Goal: Task Accomplishment & Management: Use online tool/utility

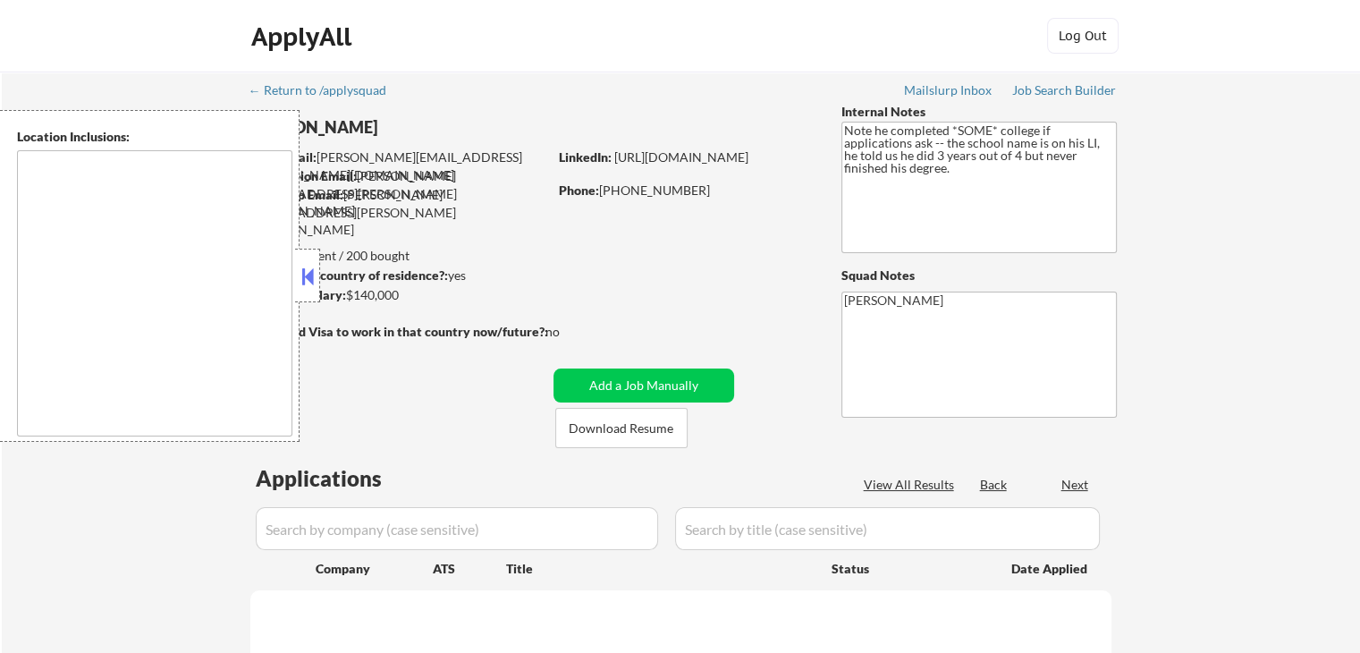
click at [304, 280] on button at bounding box center [308, 276] width 20 height 27
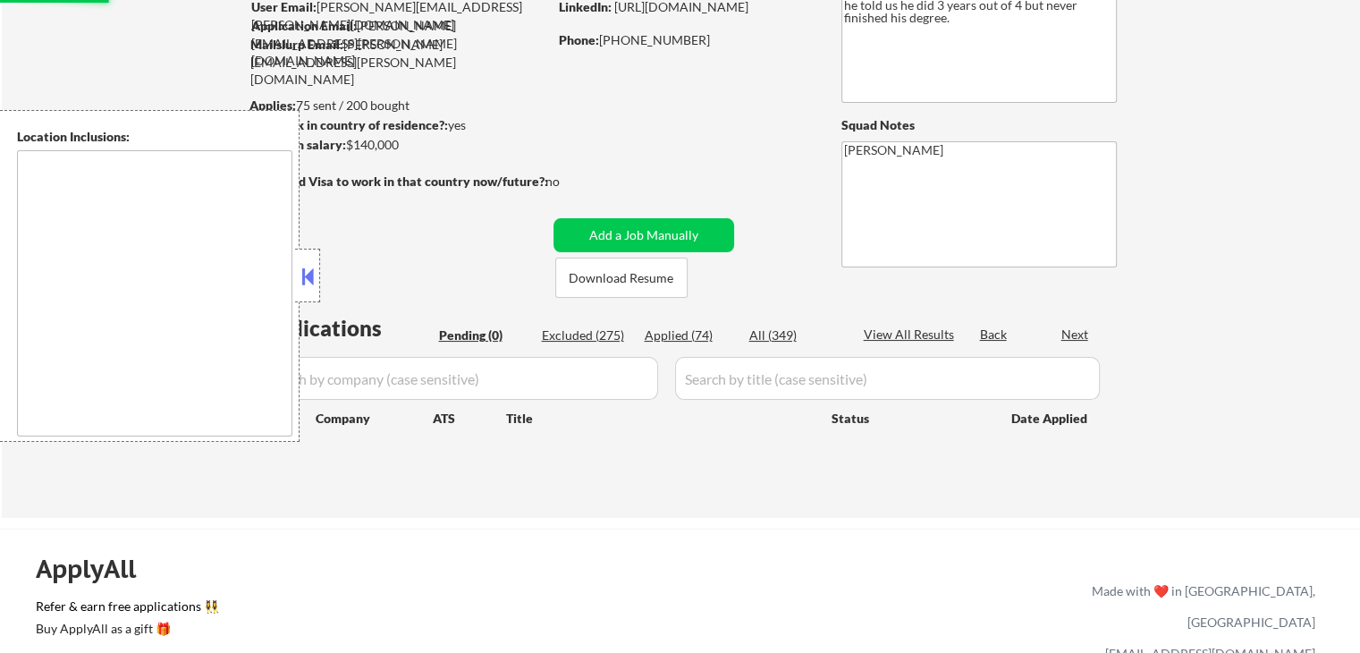
scroll to position [179, 0]
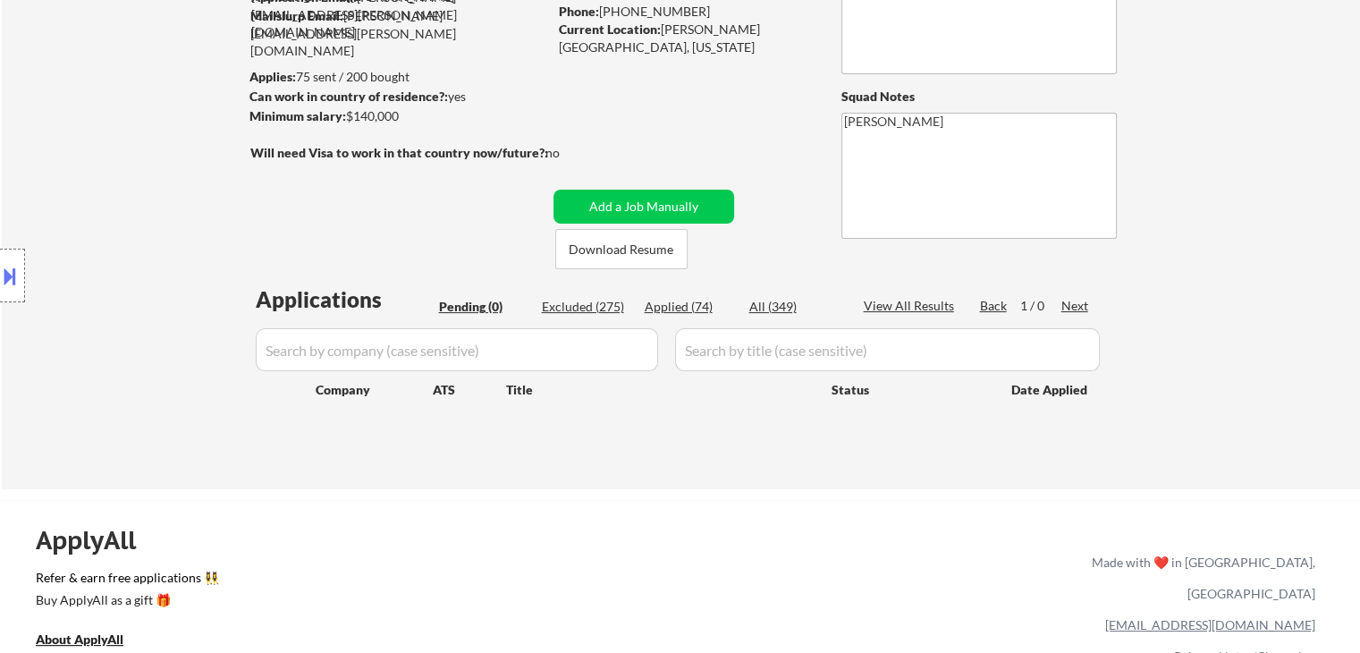
click at [197, 162] on div "Location Inclusions: remote" at bounding box center [160, 276] width 320 height 332
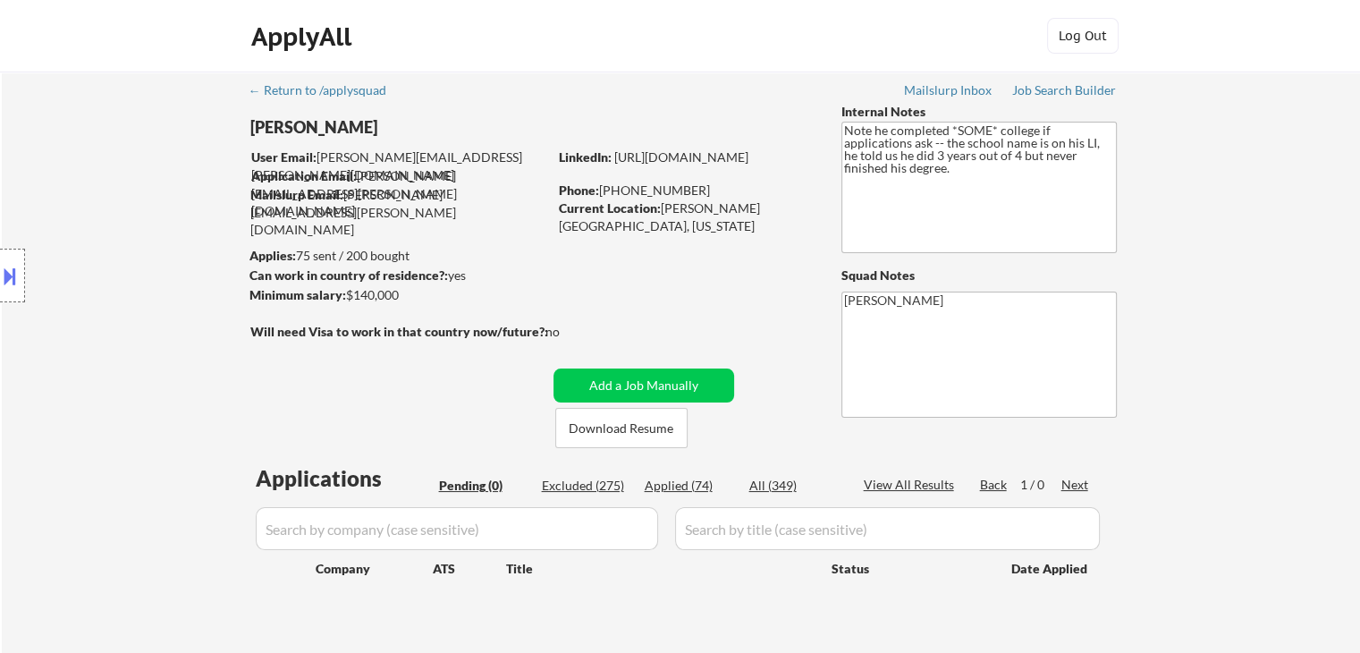
click at [51, 299] on div "Location Inclusions: remote" at bounding box center [160, 276] width 320 height 332
click at [103, 312] on div "Location Inclusions: remote" at bounding box center [160, 276] width 320 height 332
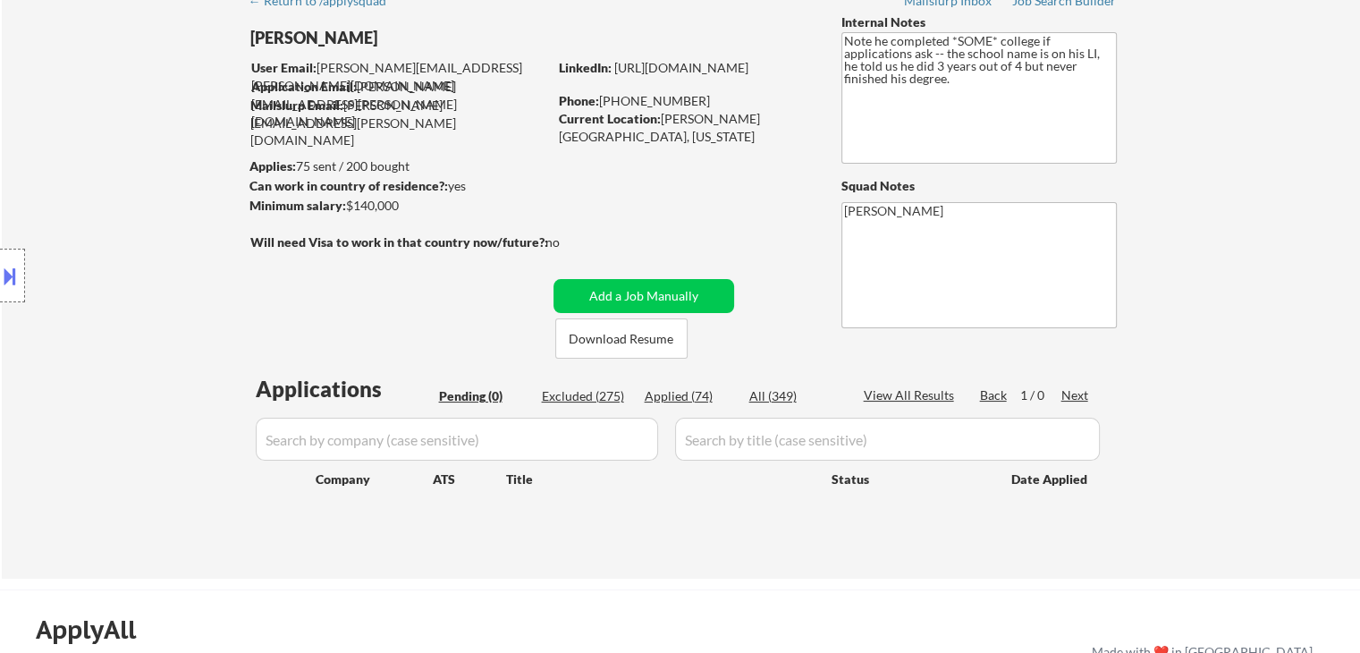
click at [99, 313] on div "Location Inclusions: remote" at bounding box center [160, 276] width 320 height 332
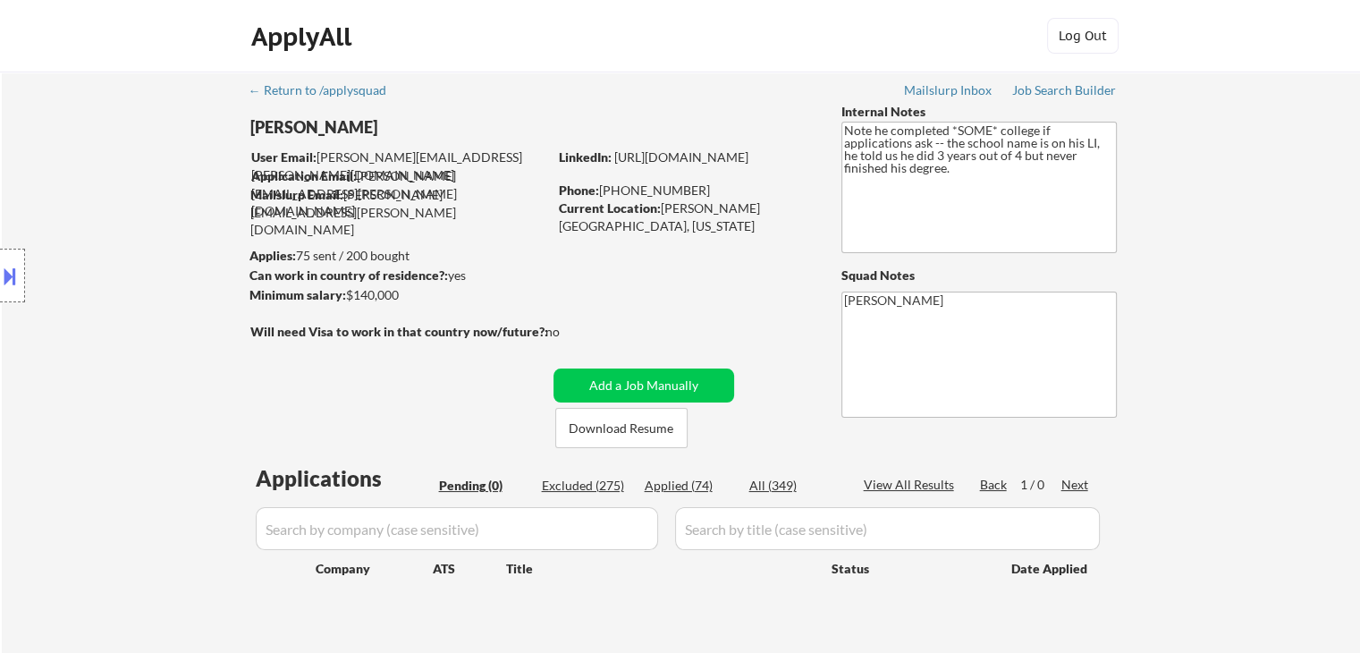
click at [108, 333] on div "Location Inclusions: remote" at bounding box center [160, 276] width 320 height 332
click at [108, 337] on div "Location Inclusions: remote" at bounding box center [160, 276] width 320 height 332
click at [108, 340] on div "Location Inclusions: remote" at bounding box center [160, 276] width 320 height 332
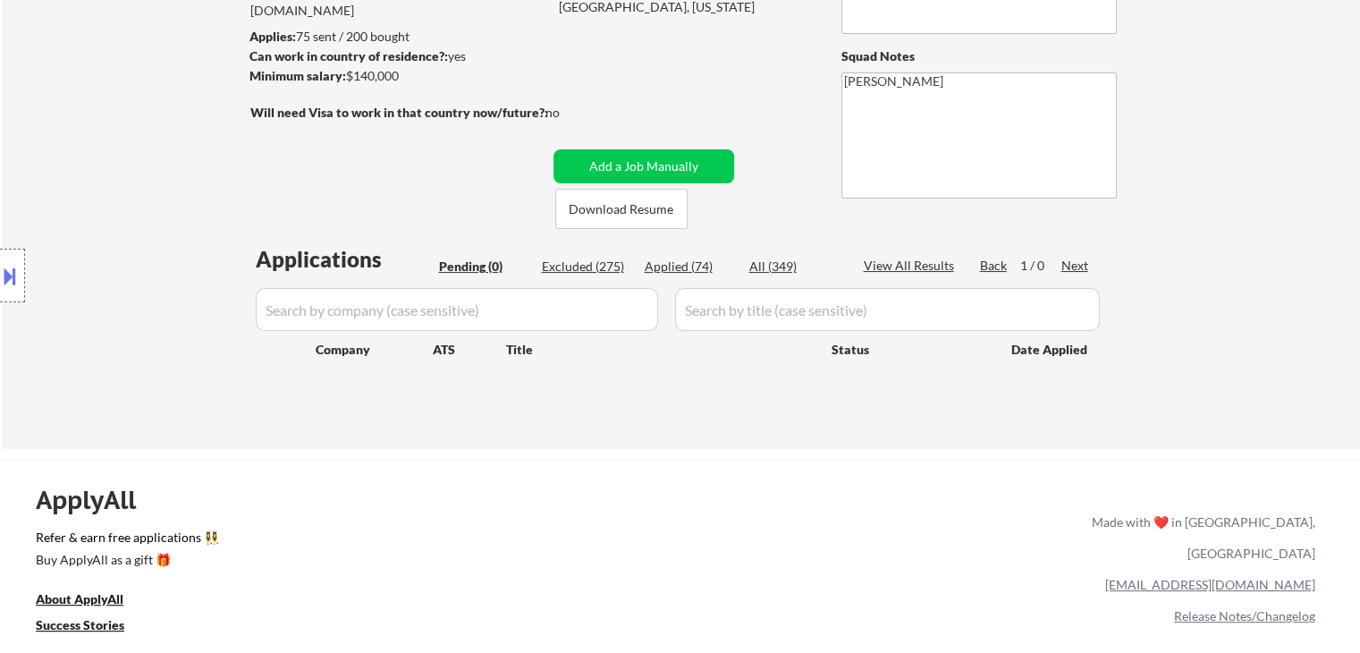
scroll to position [268, 0]
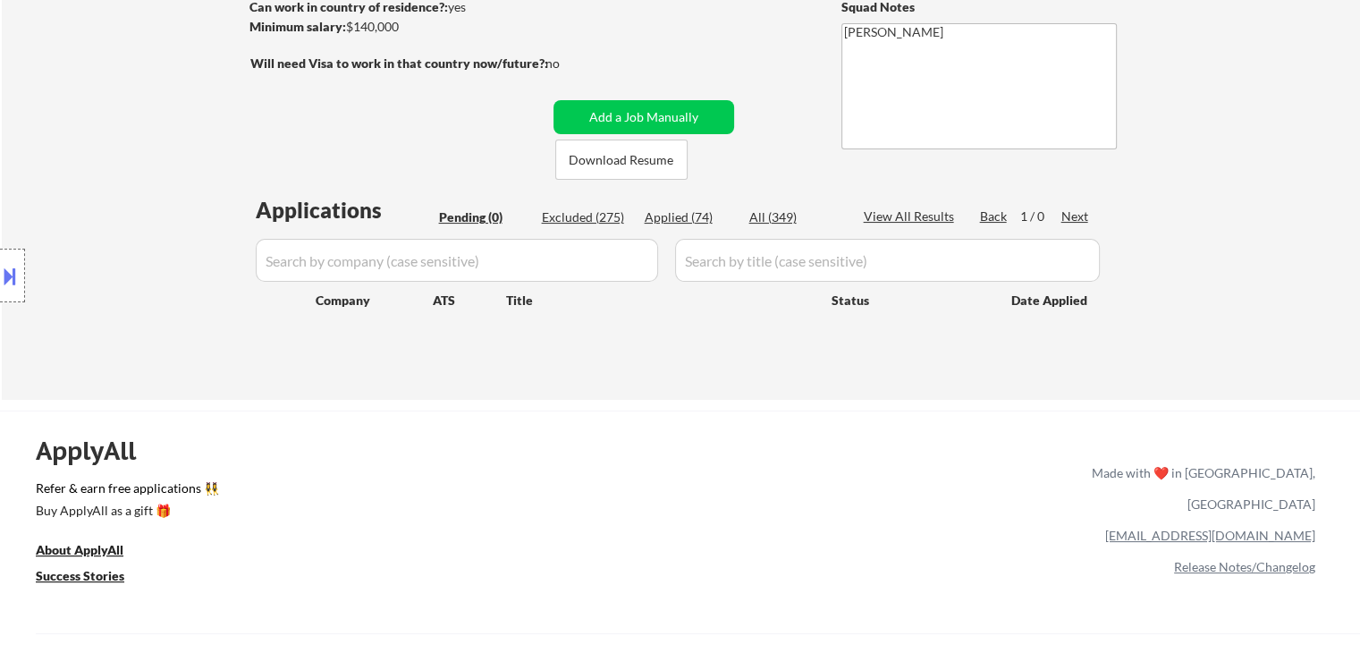
click at [111, 342] on div "Location Inclusions: remote" at bounding box center [160, 276] width 320 height 332
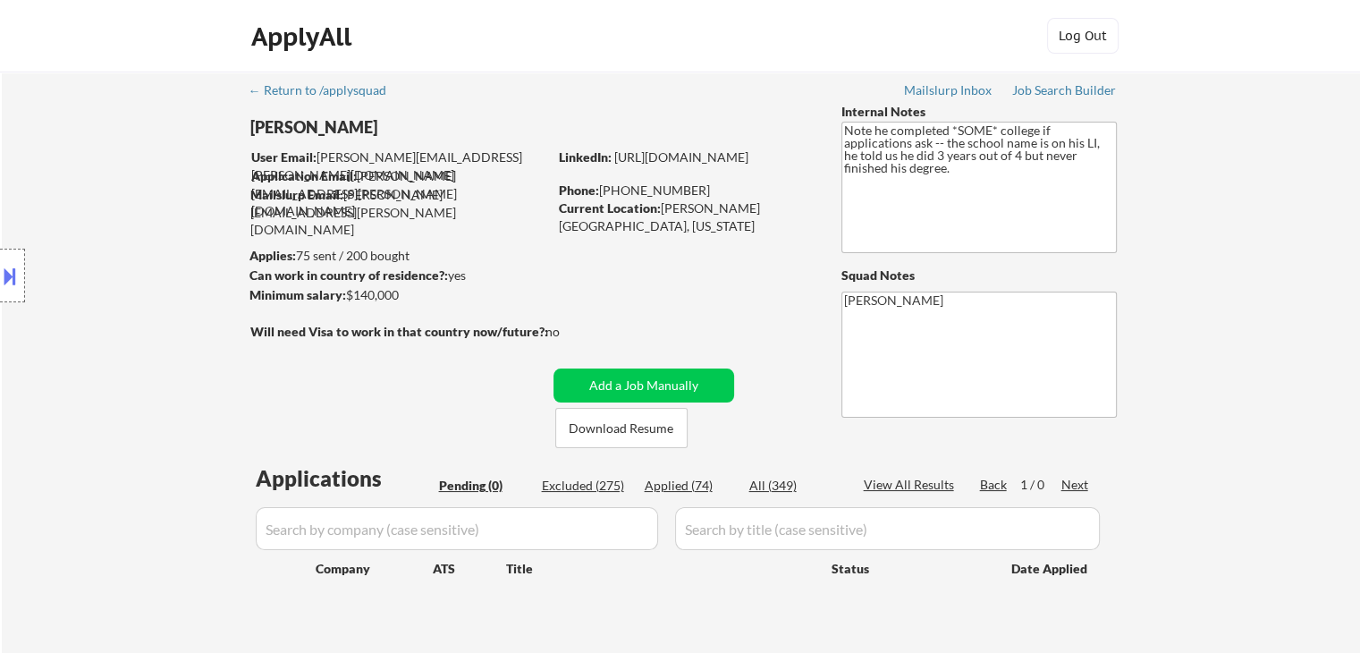
click at [118, 332] on div "Location Inclusions: remote" at bounding box center [160, 276] width 320 height 332
click at [1065, 92] on div "Job Search Builder" at bounding box center [1064, 90] width 105 height 13
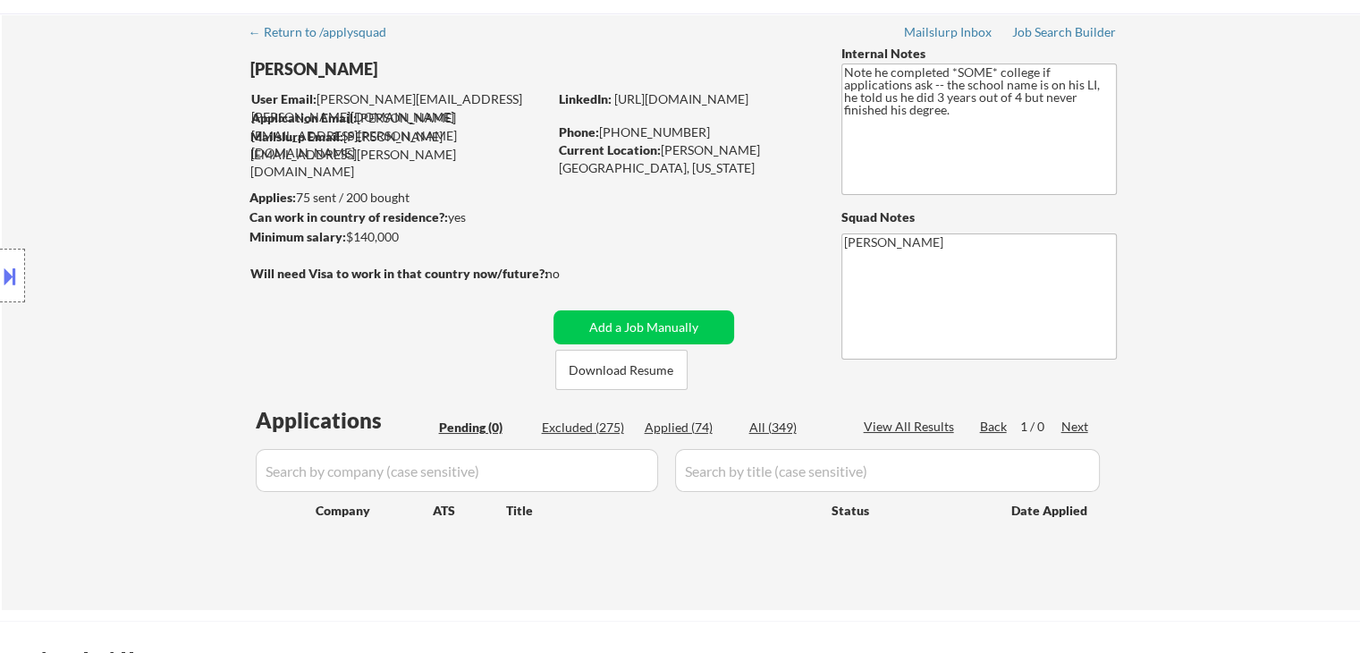
scroll to position [89, 0]
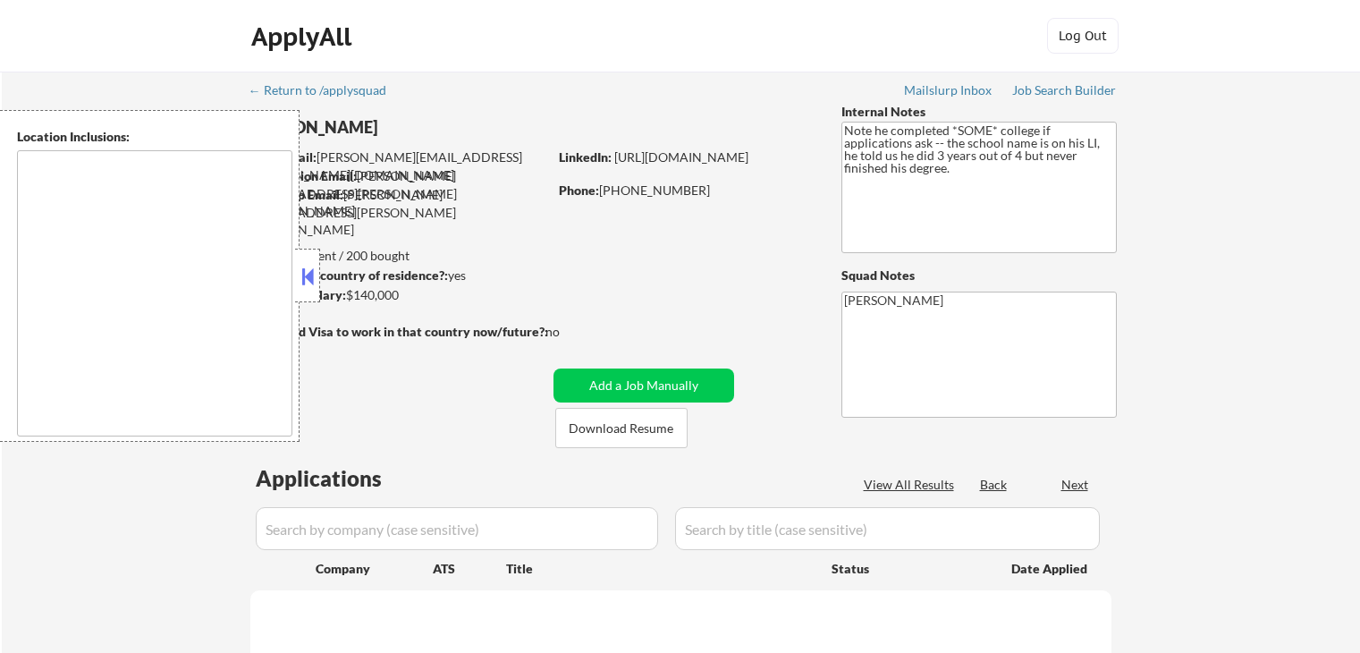
scroll to position [89, 0]
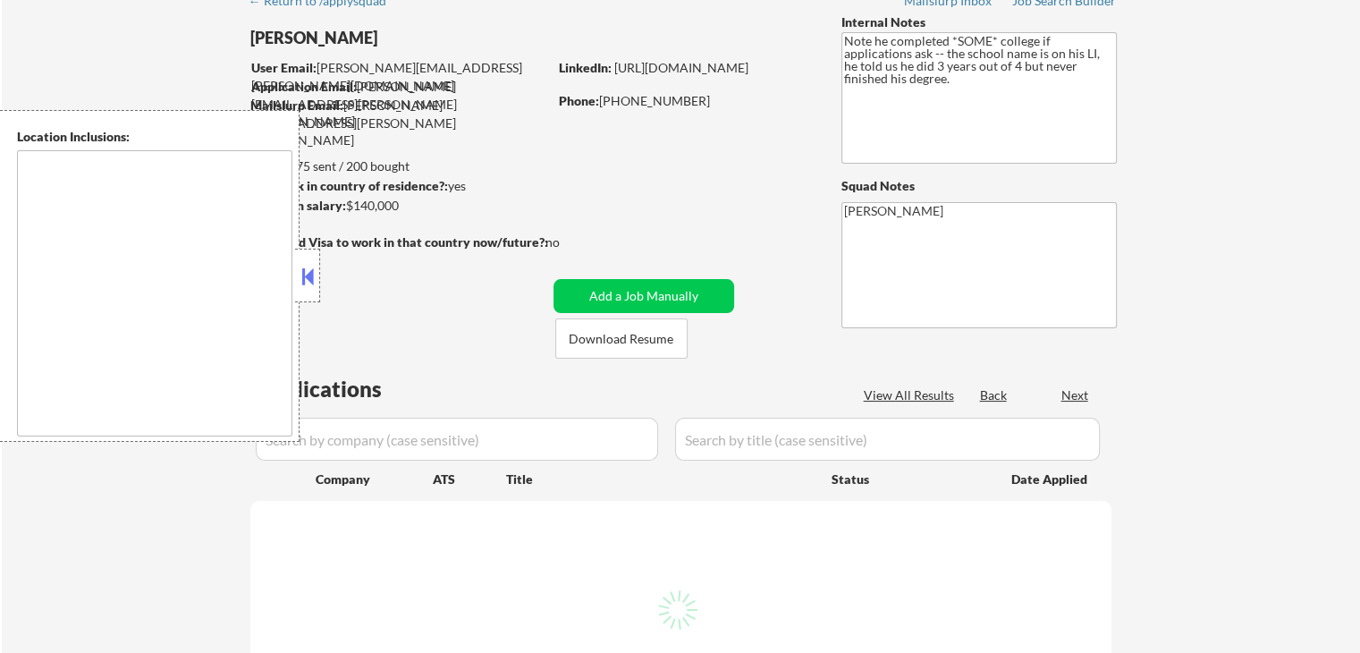
type textarea "remote"
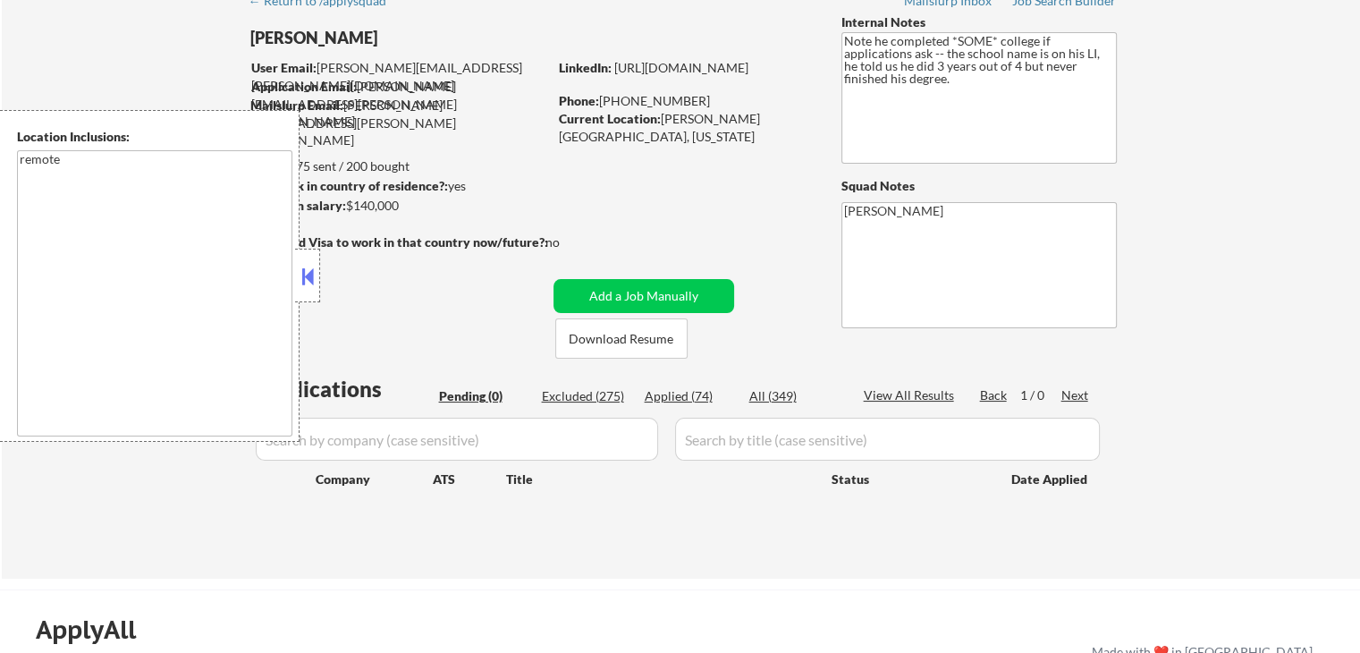
click at [308, 272] on button at bounding box center [308, 276] width 20 height 27
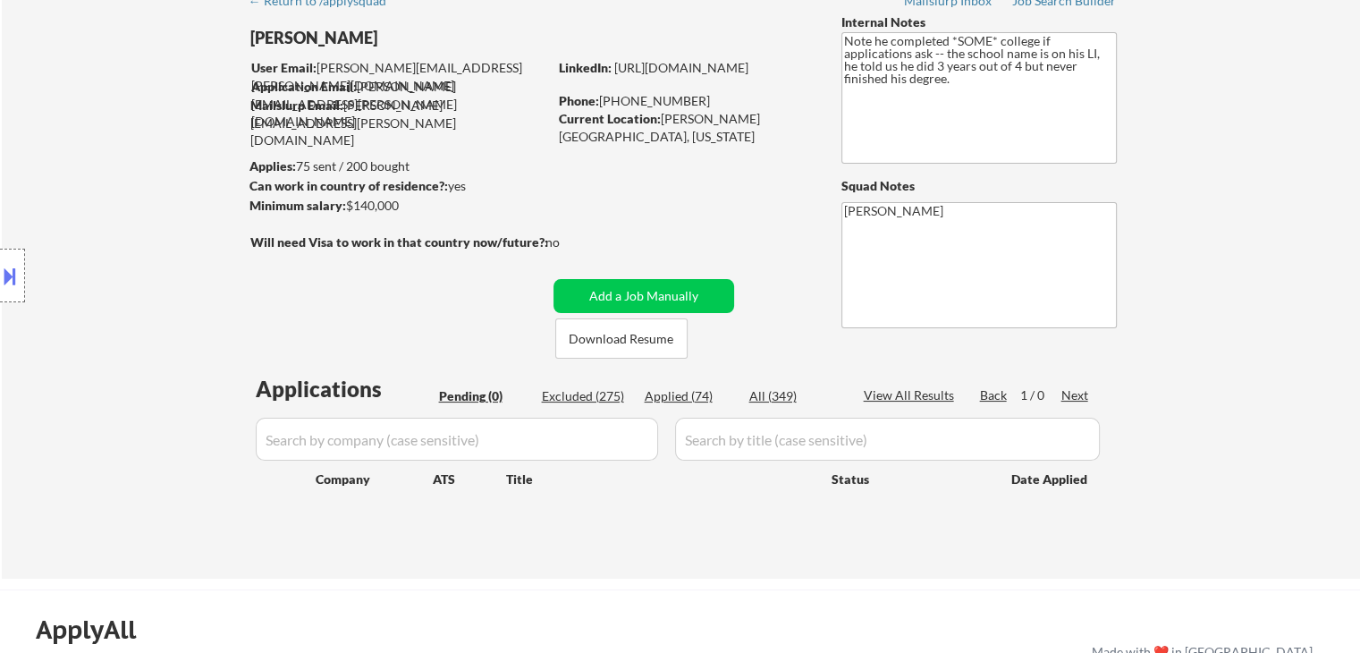
click at [139, 163] on div "Location Inclusions: remote" at bounding box center [160, 276] width 320 height 332
click at [108, 175] on div "Location Inclusions: remote" at bounding box center [160, 276] width 320 height 332
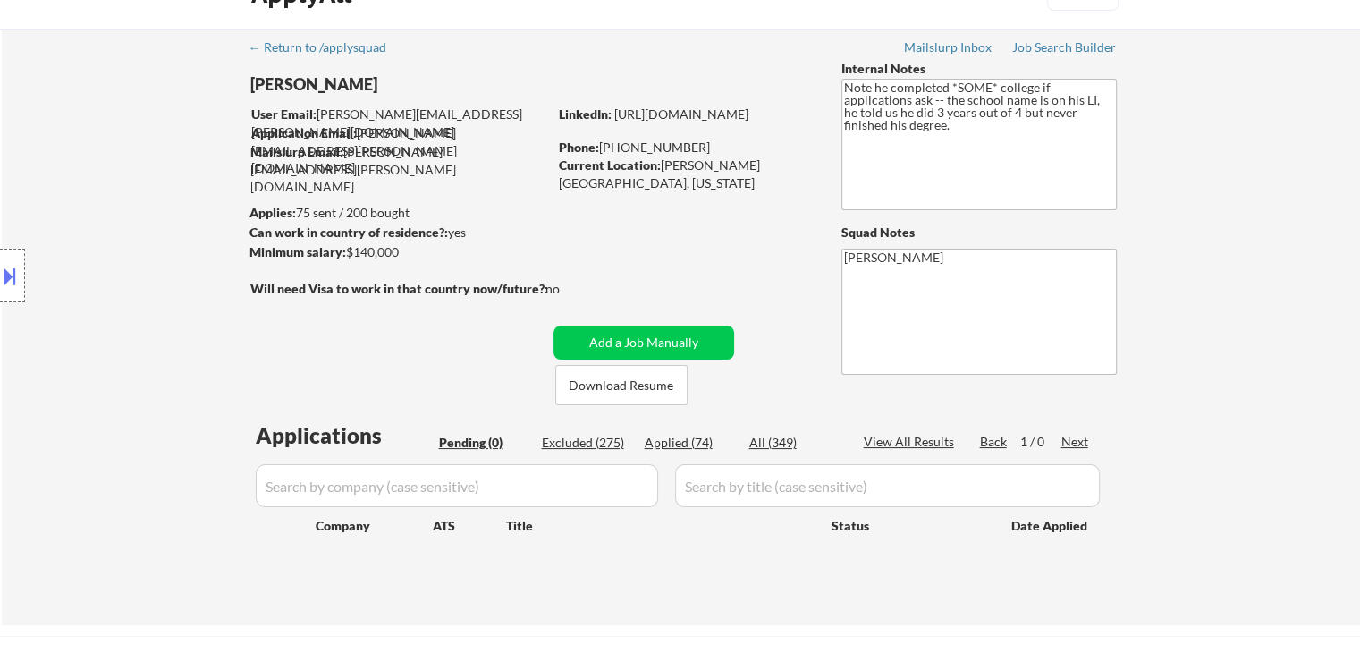
scroll to position [0, 0]
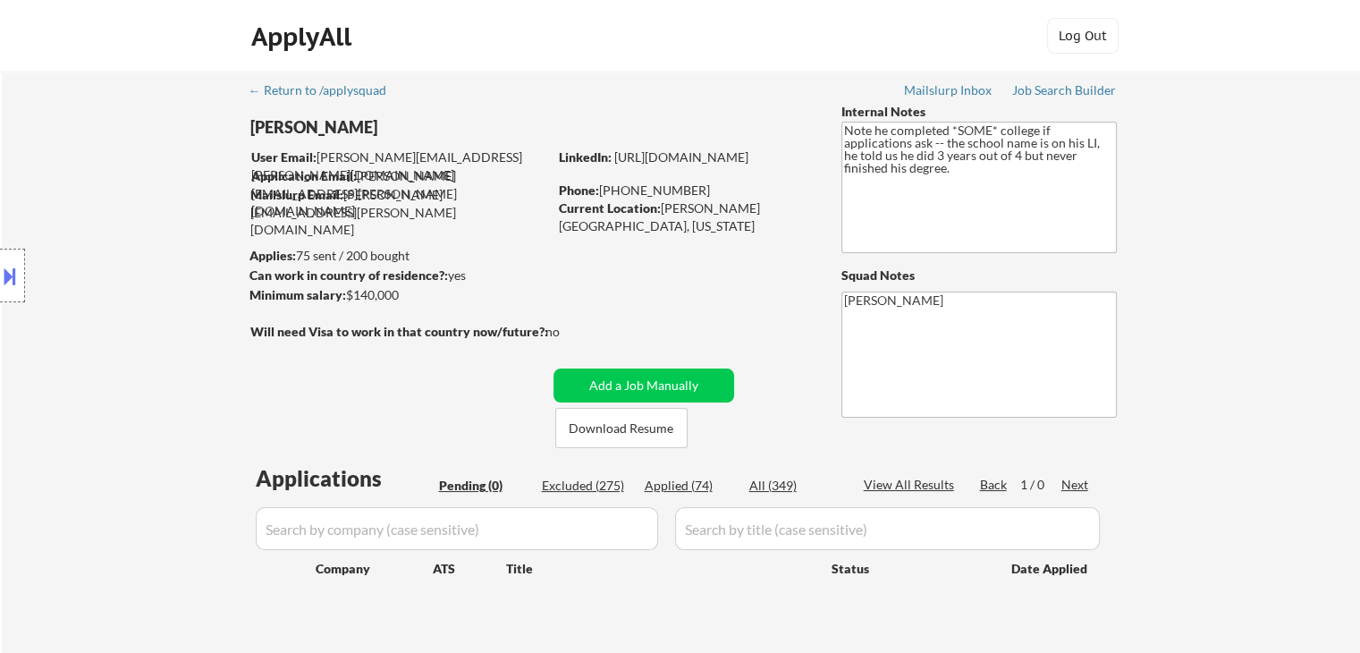
click at [108, 175] on div "Location Inclusions: remote" at bounding box center [160, 276] width 320 height 332
click at [110, 175] on div "Location Inclusions: remote" at bounding box center [160, 276] width 320 height 332
click at [135, 189] on div "Location Inclusions: remote" at bounding box center [160, 276] width 320 height 332
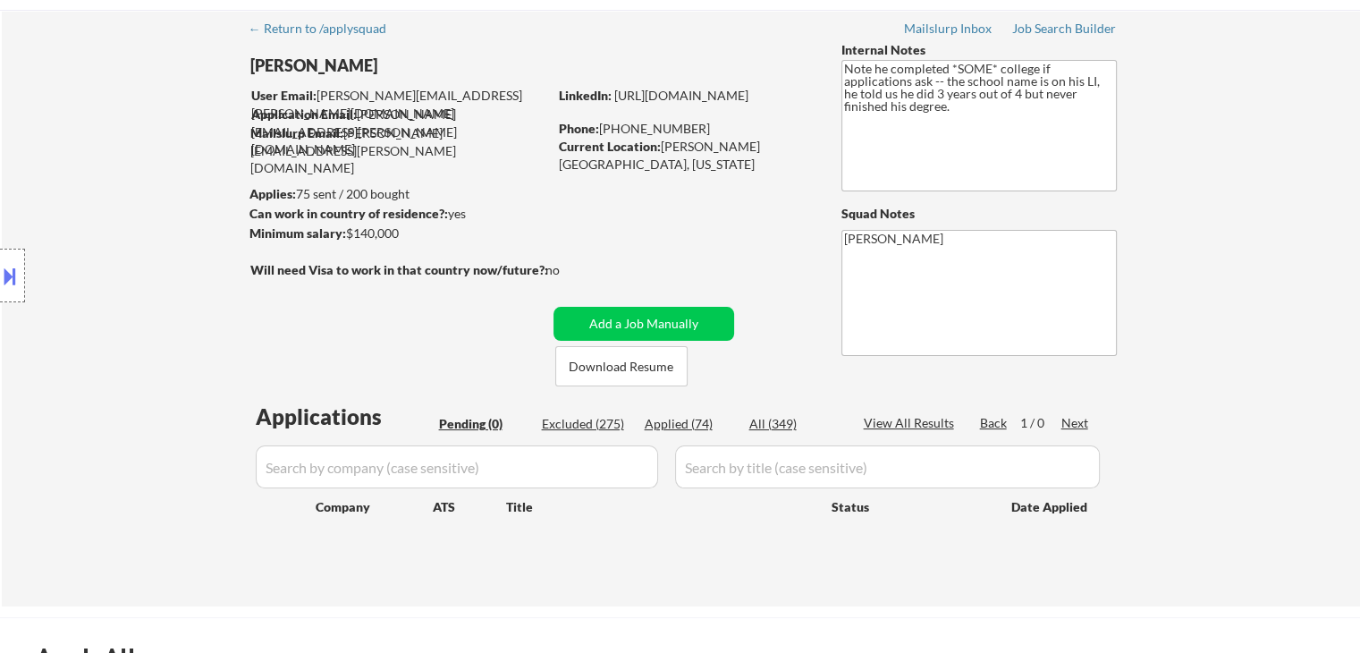
scroll to position [89, 0]
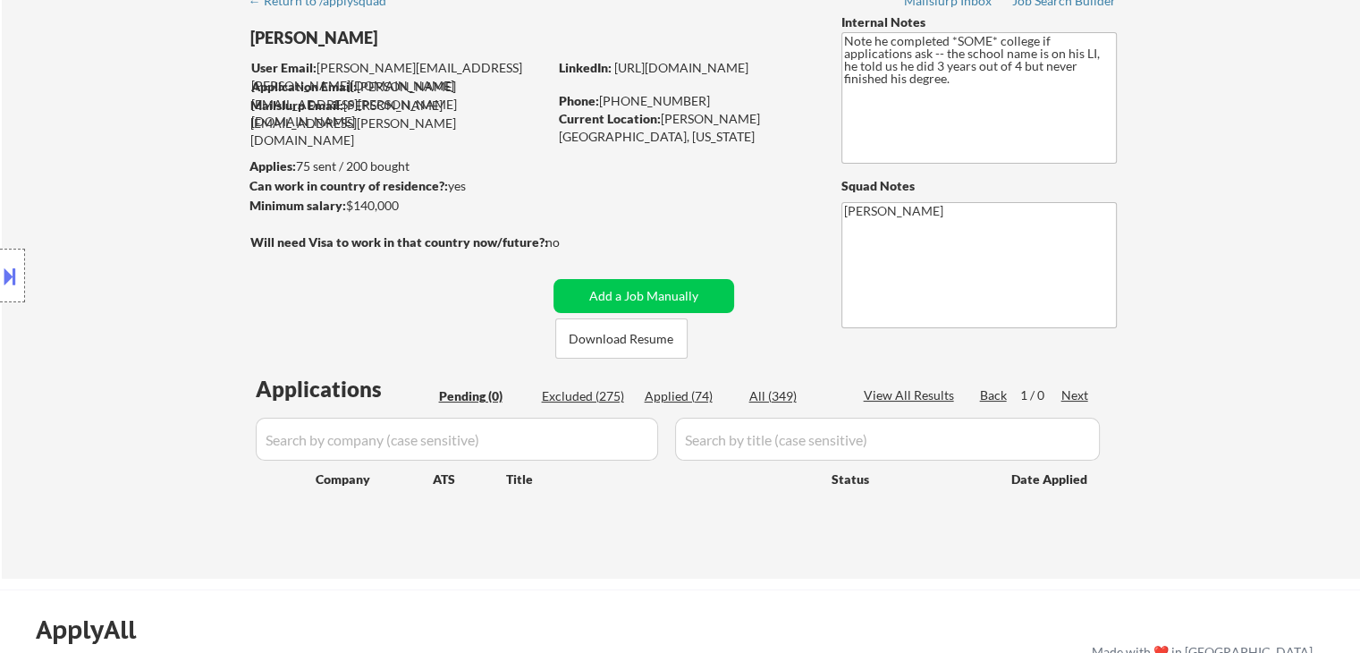
click at [136, 189] on div "Location Inclusions: remote" at bounding box center [160, 276] width 320 height 332
click at [168, 183] on div "Location Inclusions: remote" at bounding box center [160, 276] width 320 height 332
click at [164, 184] on div "Location Inclusions: remote" at bounding box center [160, 276] width 320 height 332
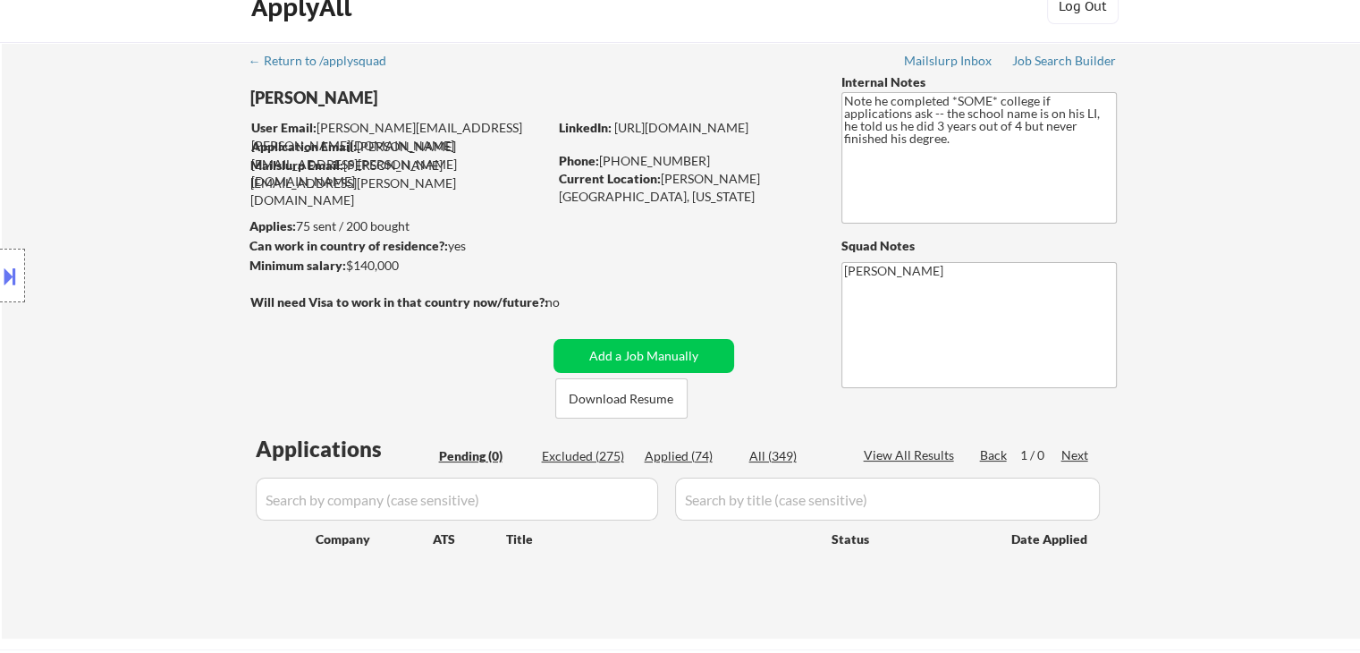
scroll to position [0, 0]
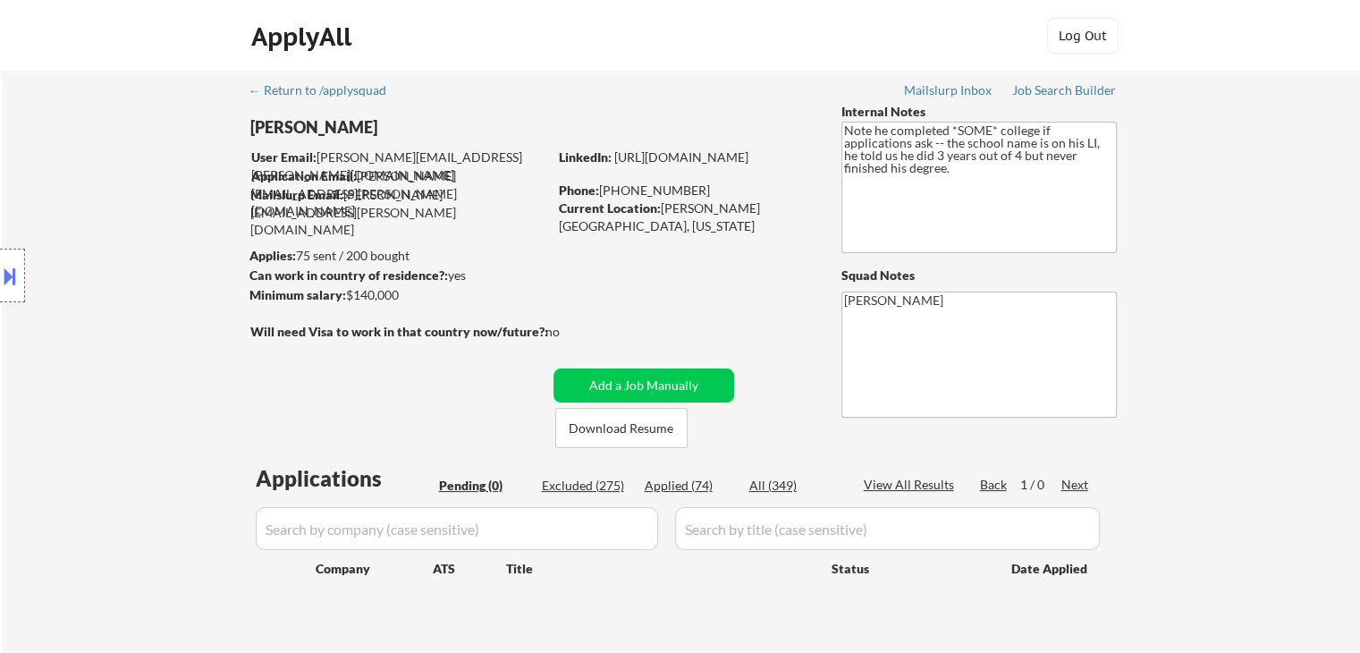
click at [160, 189] on div "Location Inclusions: remote" at bounding box center [160, 276] width 320 height 332
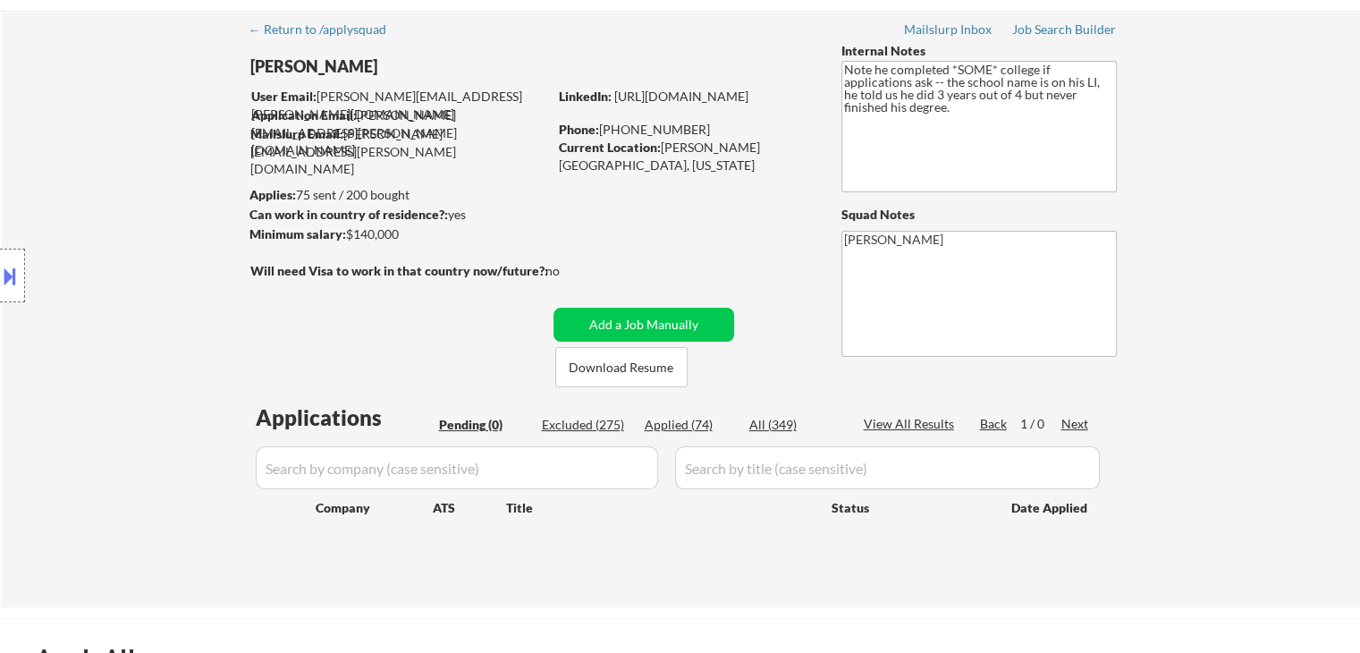
scroll to position [89, 0]
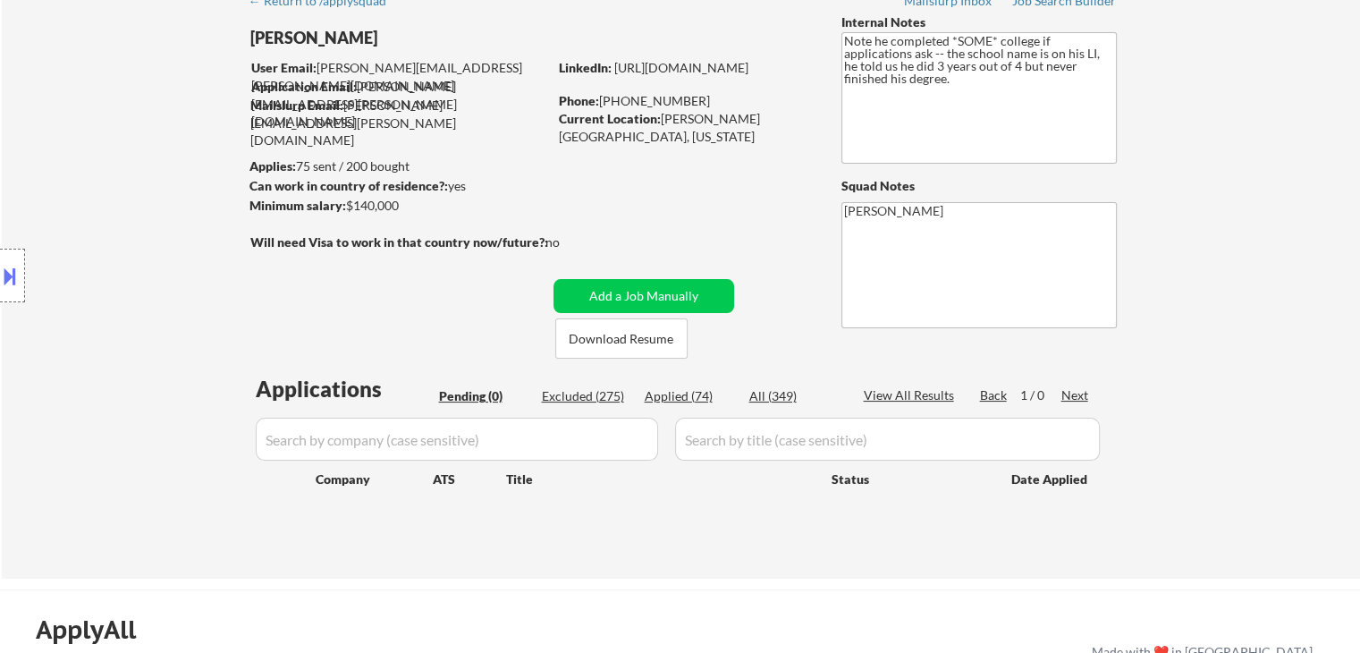
click at [161, 190] on div "Location Inclusions: remote" at bounding box center [160, 276] width 320 height 332
click at [162, 191] on div "Location Inclusions: remote" at bounding box center [160, 276] width 320 height 332
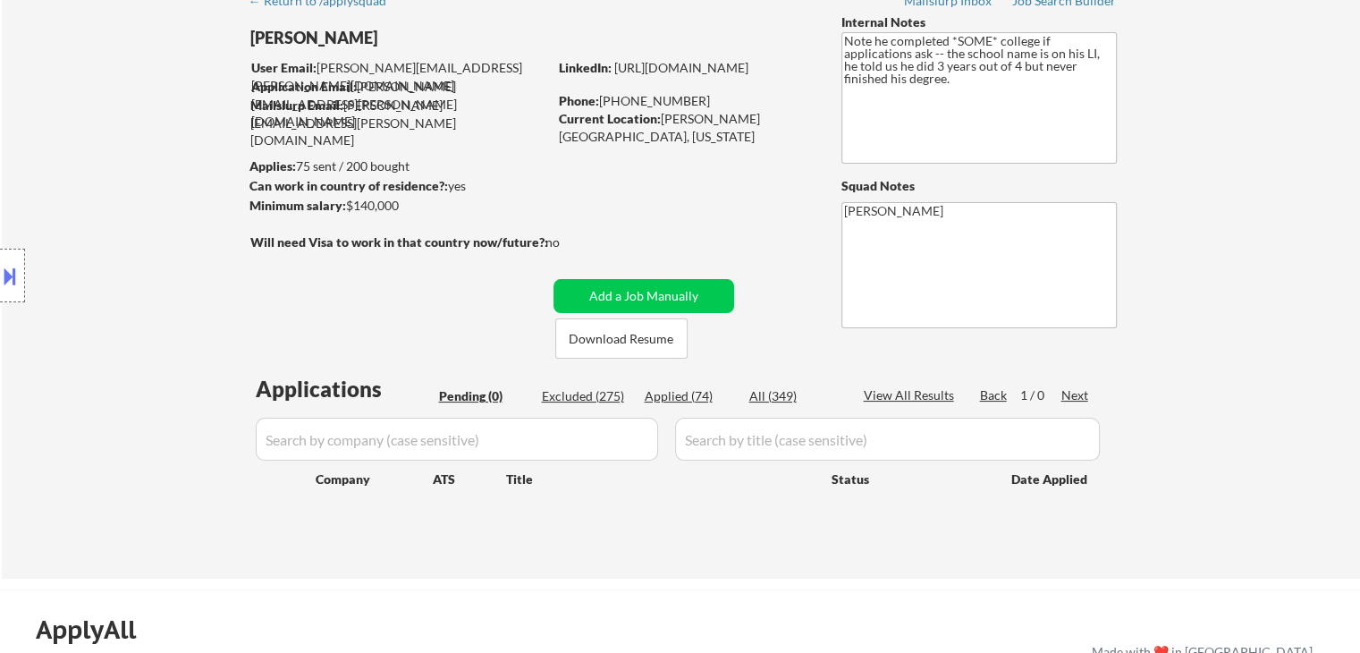
click at [163, 191] on div "Location Inclusions: remote" at bounding box center [160, 276] width 320 height 332
click at [81, 232] on div "Location Inclusions: remote" at bounding box center [160, 276] width 320 height 332
drag, startPoint x: 1282, startPoint y: 221, endPoint x: 1284, endPoint y: 201, distance: 19.7
click at [1282, 212] on div "← Return to /applysquad Mailslurp Inbox Job Search Builder [PERSON_NAME] User E…" at bounding box center [681, 280] width 1358 height 596
